Goal: Information Seeking & Learning: Compare options

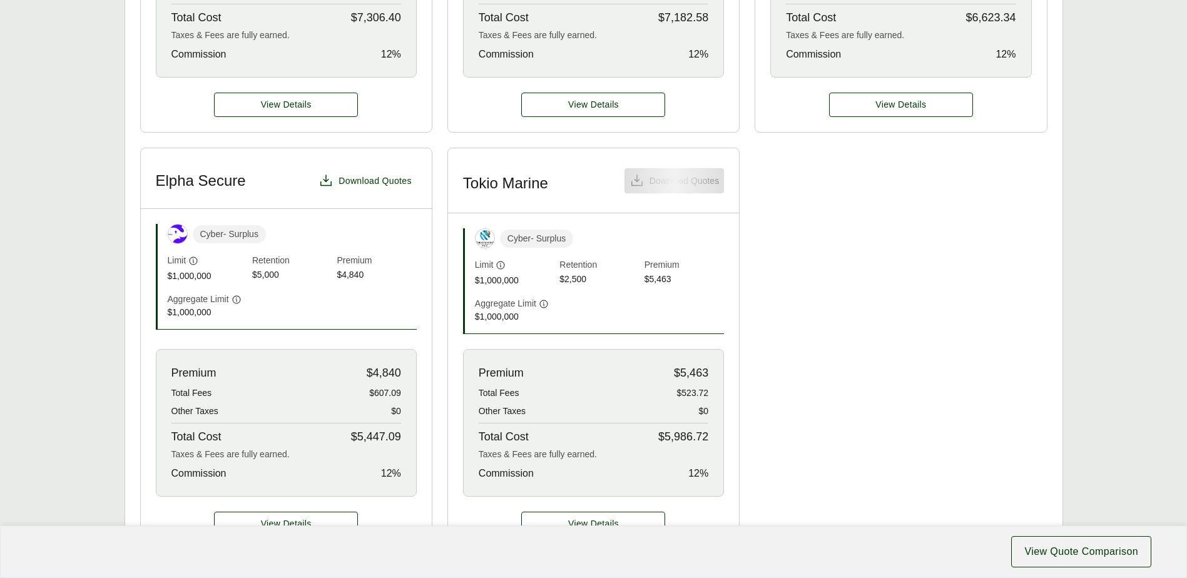
scroll to position [813, 0]
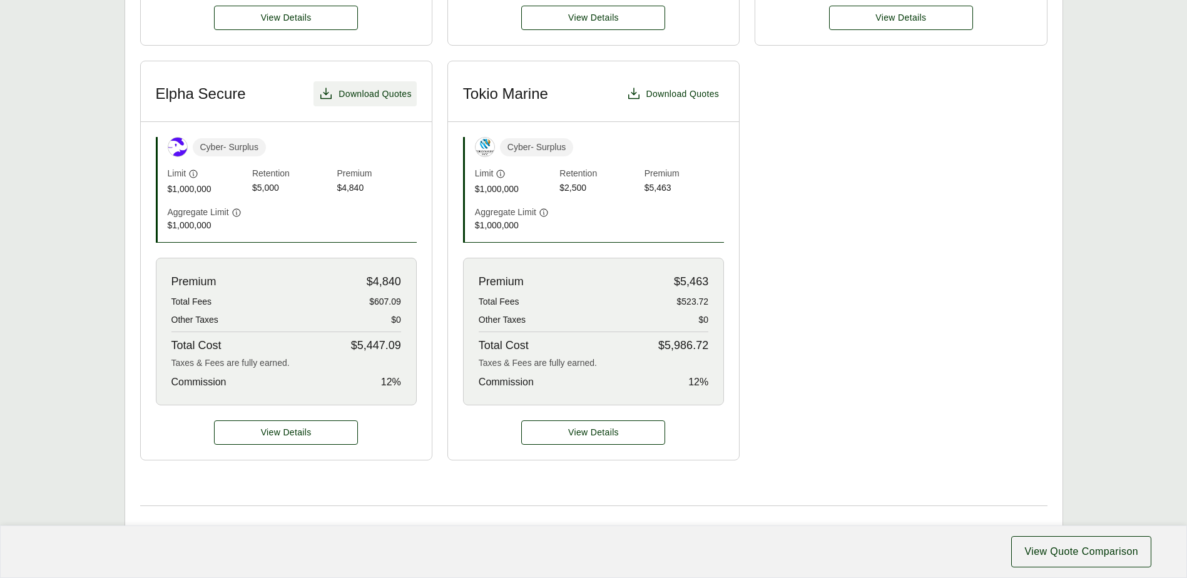
click at [375, 88] on span "Download Quotes" at bounding box center [374, 94] width 73 height 13
click at [951, 254] on div "CFC Download Quotes Cyber - Surplus Limit $1,000,000 Retention $5,000 Premium $…" at bounding box center [593, 41] width 907 height 838
click at [272, 426] on span "View Details" at bounding box center [286, 432] width 51 height 13
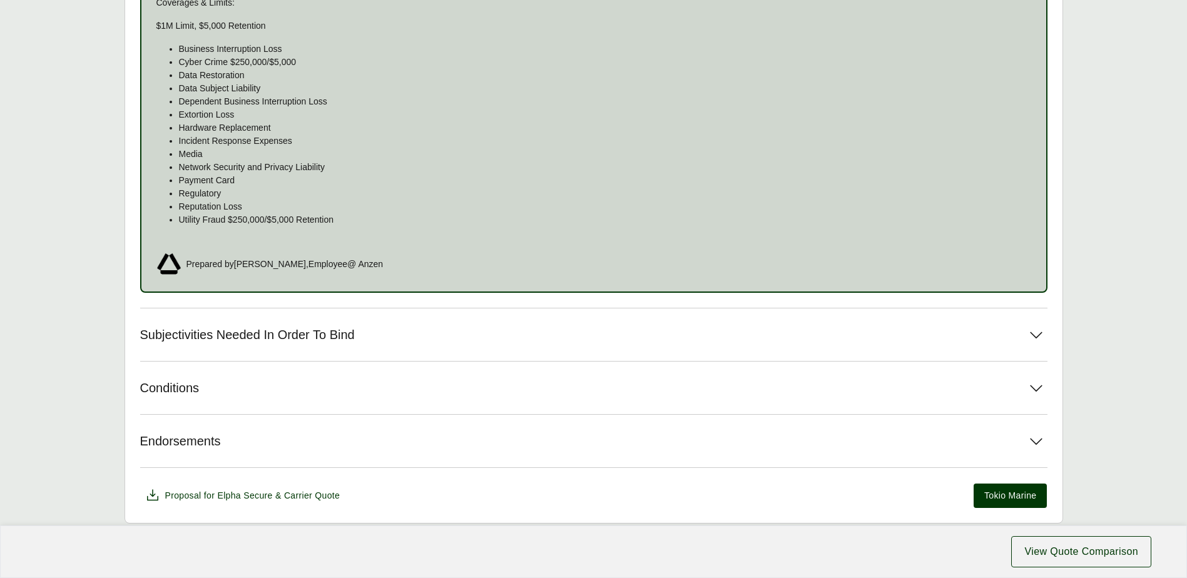
scroll to position [877, 0]
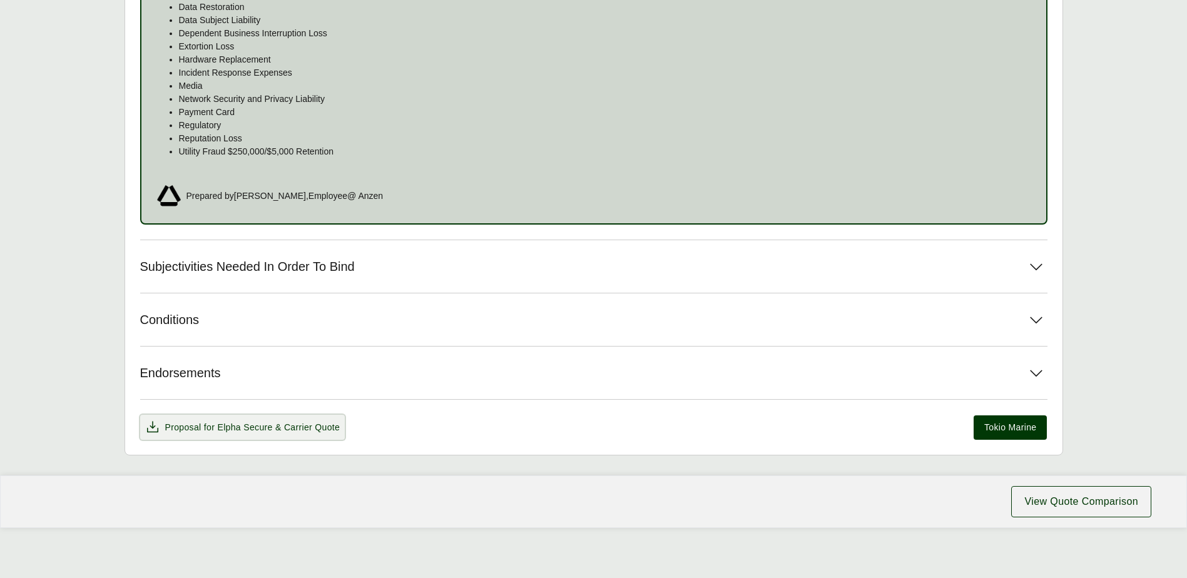
click at [306, 427] on span "& Carrier Quote" at bounding box center [307, 427] width 64 height 10
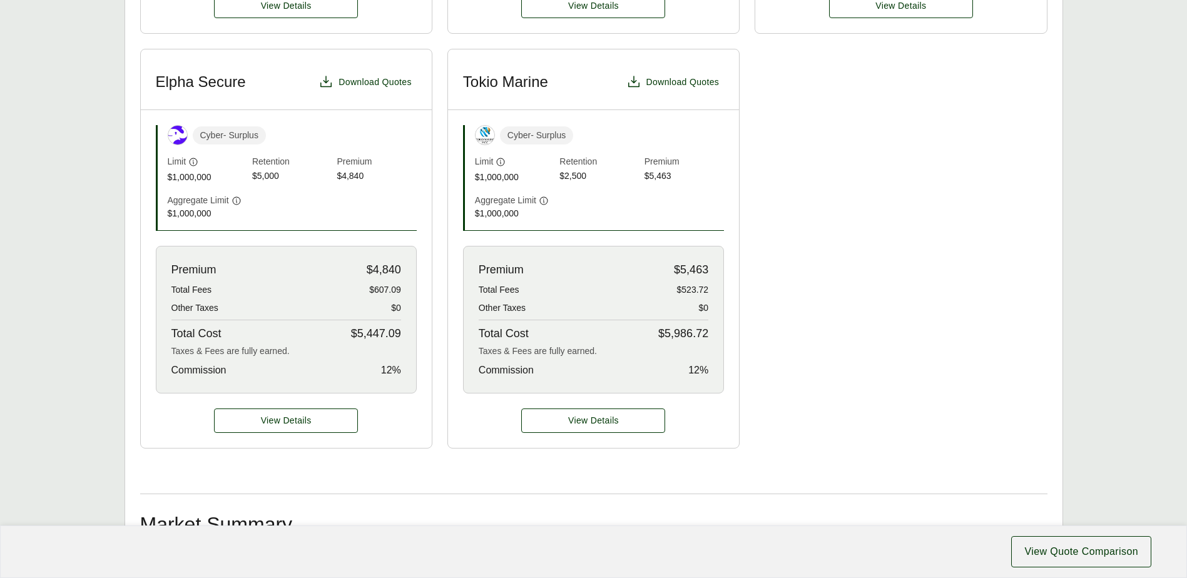
scroll to position [813, 0]
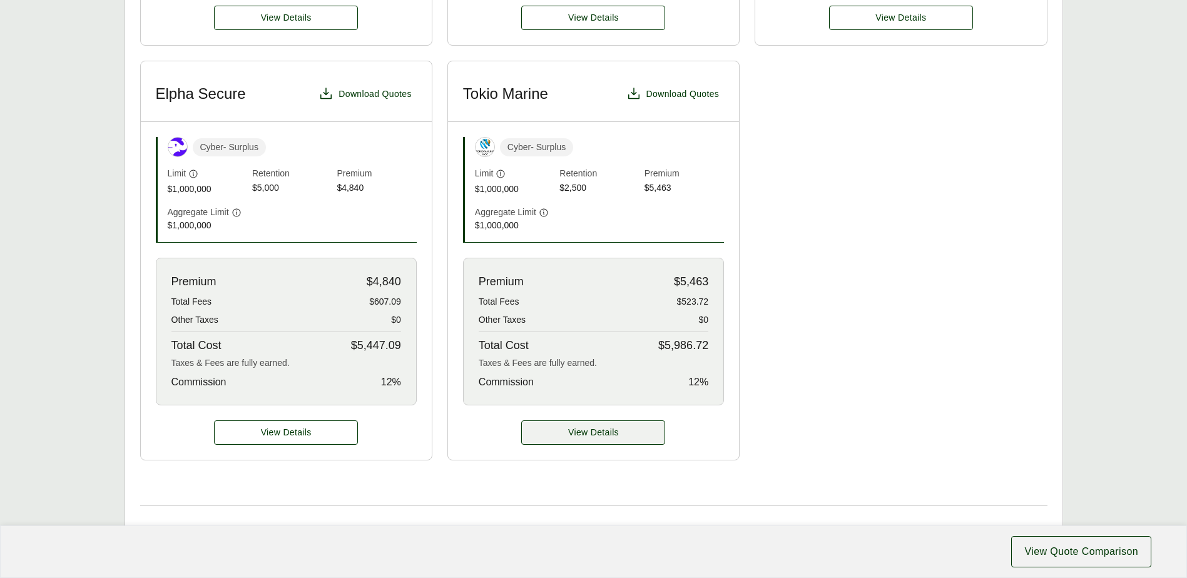
click at [581, 426] on span "View Details" at bounding box center [593, 432] width 51 height 13
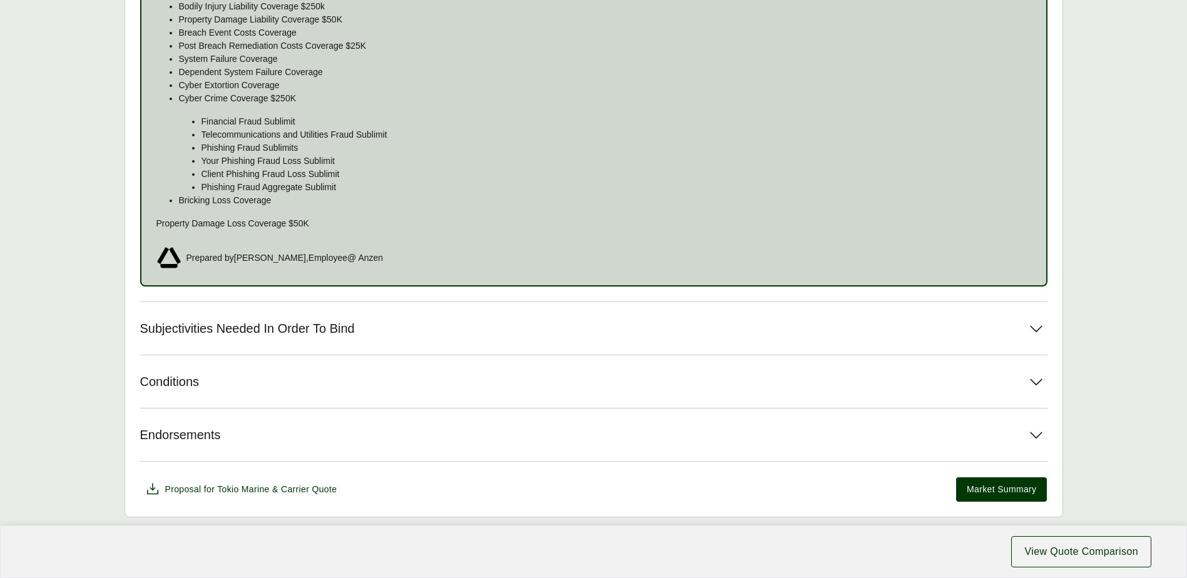
scroll to position [952, 0]
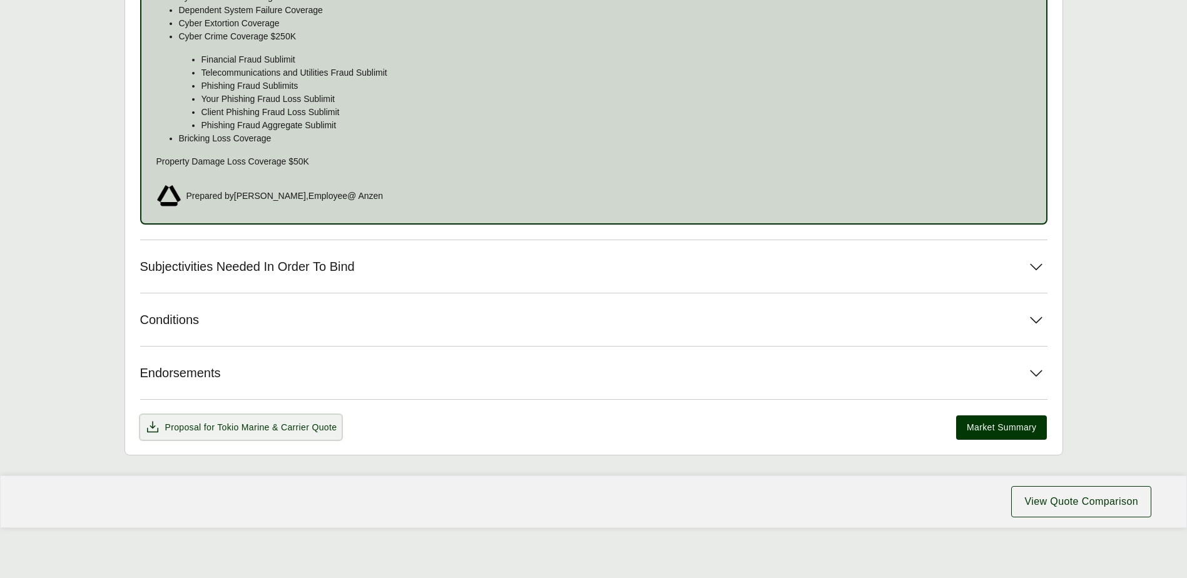
click at [218, 424] on span "Tokio Marine" at bounding box center [243, 427] width 53 height 10
